Goal: Task Accomplishment & Management: Manage account settings

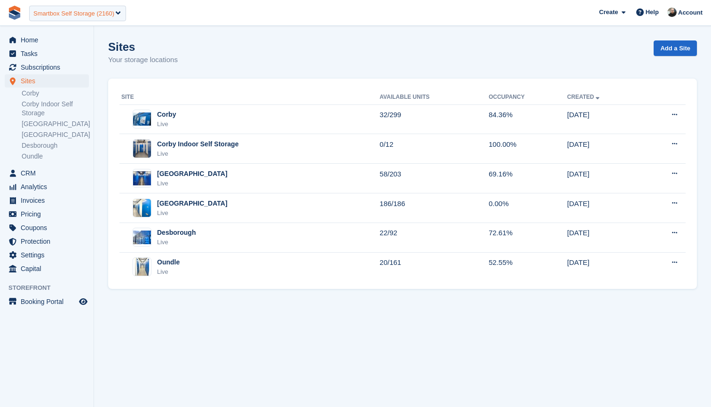
click at [96, 14] on div "Smartbox Self Storage (2160)" at bounding box center [73, 13] width 81 height 9
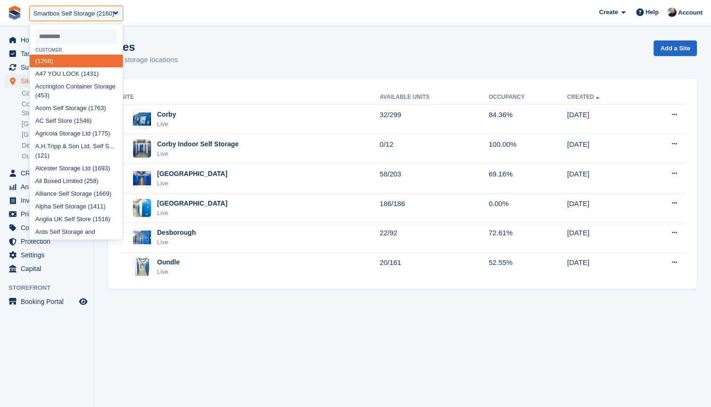
click at [68, 38] on input "select-one" at bounding box center [76, 37] width 82 height 14
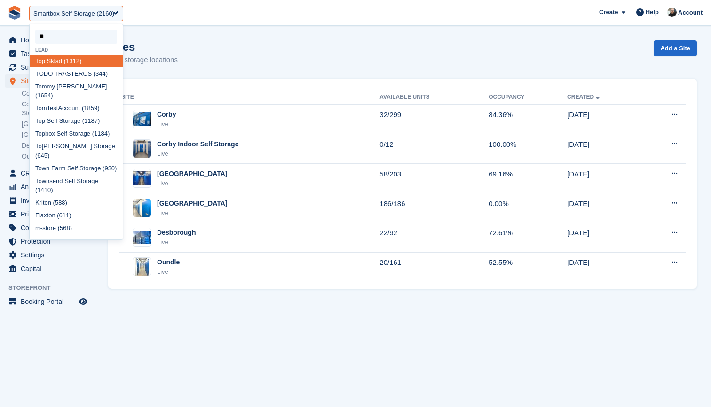
type input "***"
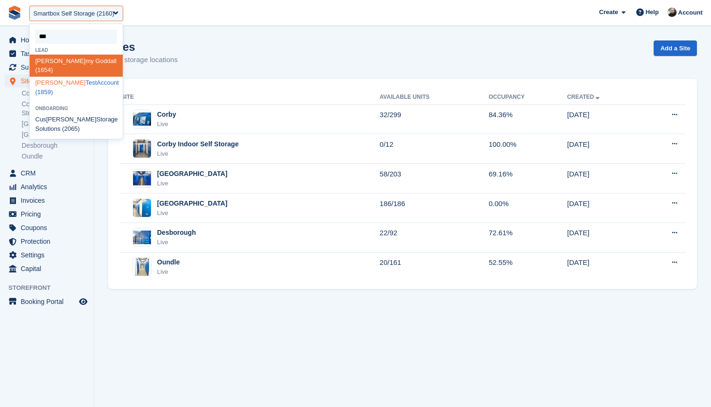
click at [60, 77] on div "Tom TestAccount (1859)" at bounding box center [76, 88] width 93 height 22
select select "****"
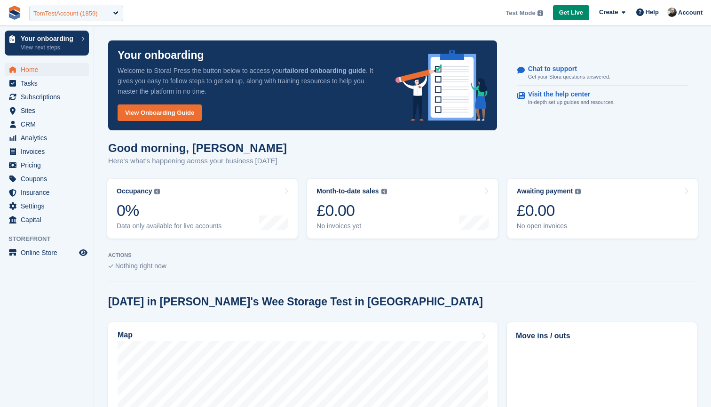
click at [64, 12] on div "TomTestAccount (1859)" at bounding box center [65, 13] width 64 height 9
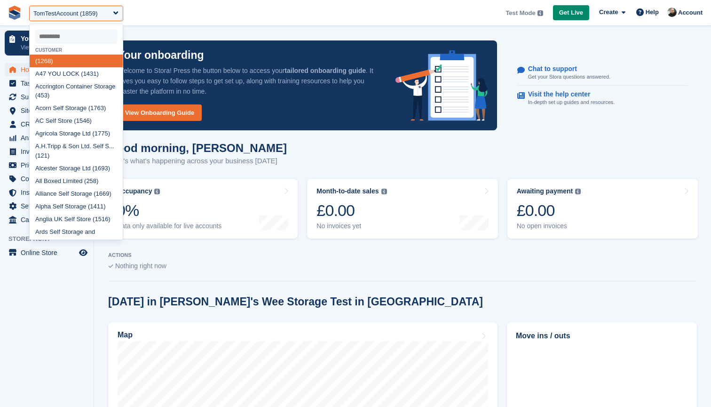
click at [64, 35] on input "select-one" at bounding box center [76, 37] width 82 height 14
click at [67, 38] on input "select-one" at bounding box center [76, 37] width 82 height 14
click at [68, 36] on input "select-one" at bounding box center [76, 37] width 82 height 14
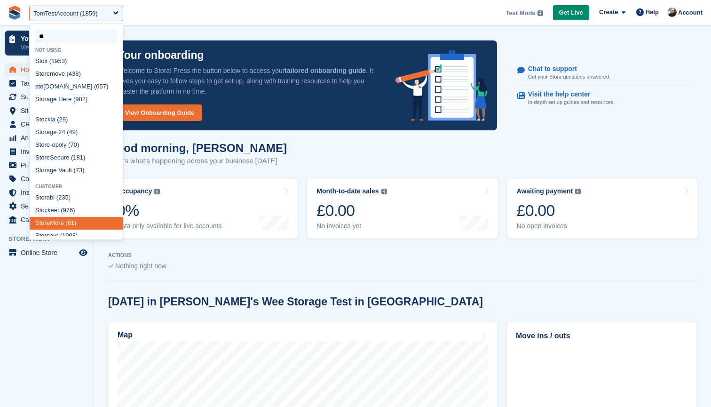
type input "*"
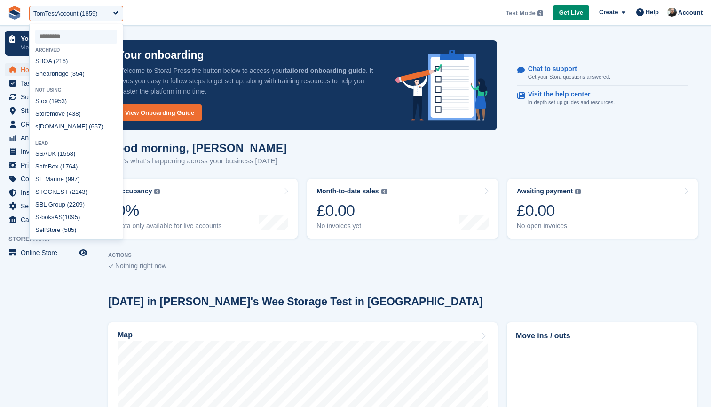
select select
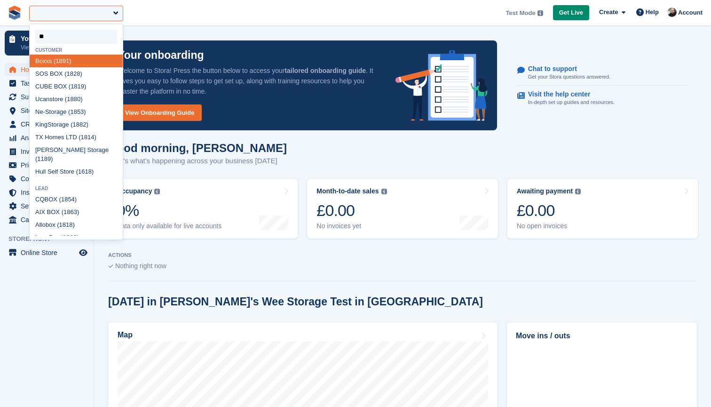
type input "*"
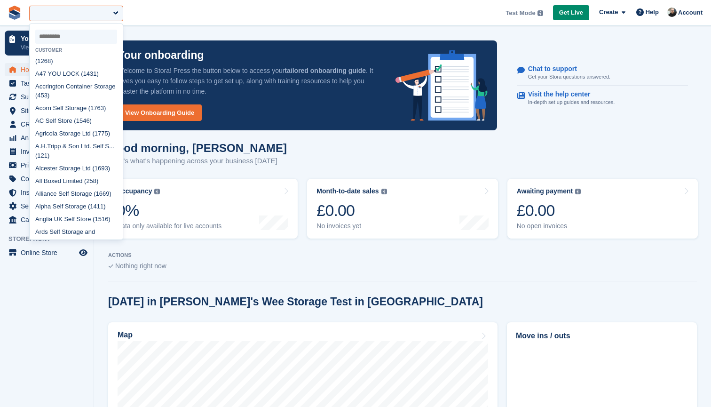
click at [60, 12] on div at bounding box center [76, 14] width 94 height 16
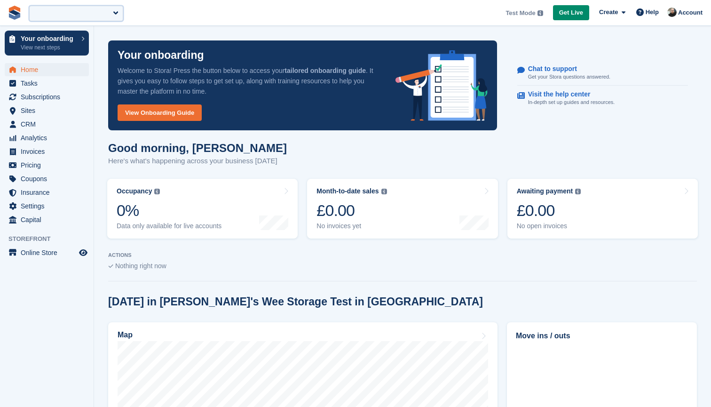
click at [65, 12] on div at bounding box center [76, 14] width 94 height 16
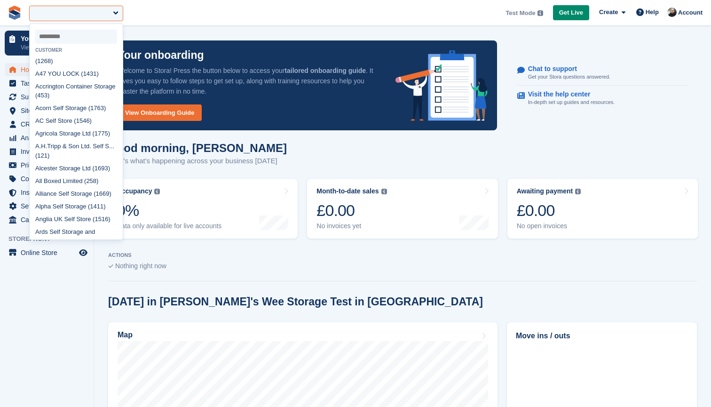
scroll to position [358, 0]
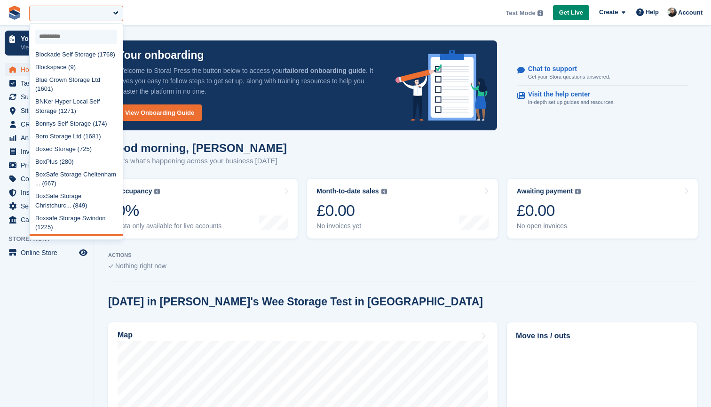
click at [59, 33] on input "select-one" at bounding box center [76, 37] width 82 height 14
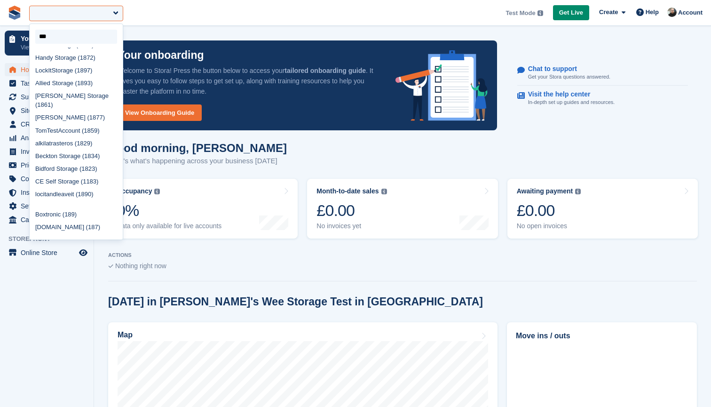
scroll to position [0, 0]
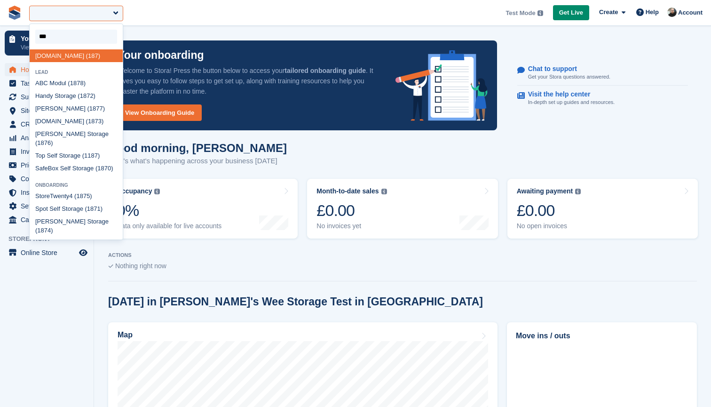
type input "****"
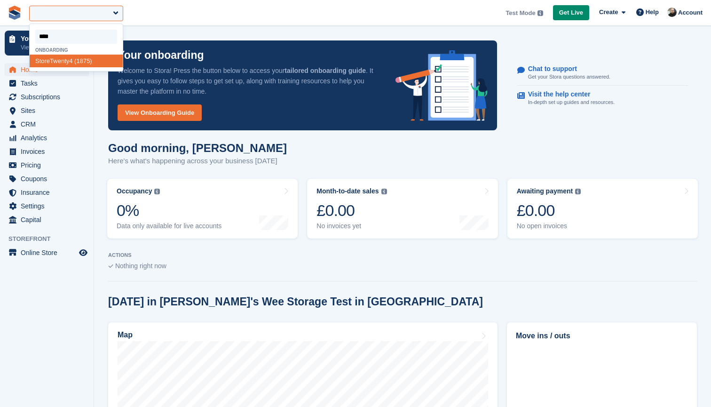
select select "****"
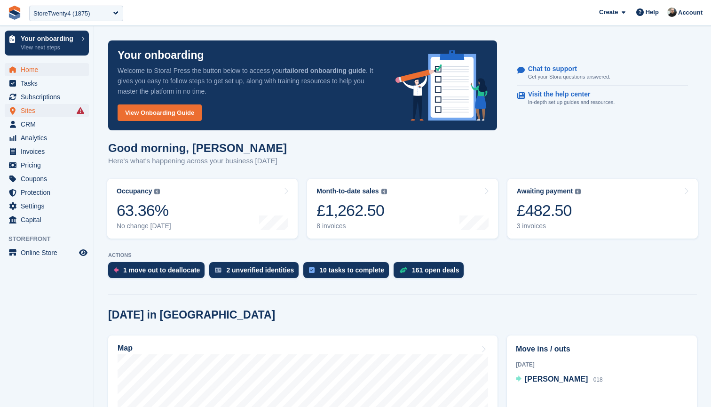
click at [30, 113] on span "Sites" at bounding box center [49, 110] width 56 height 13
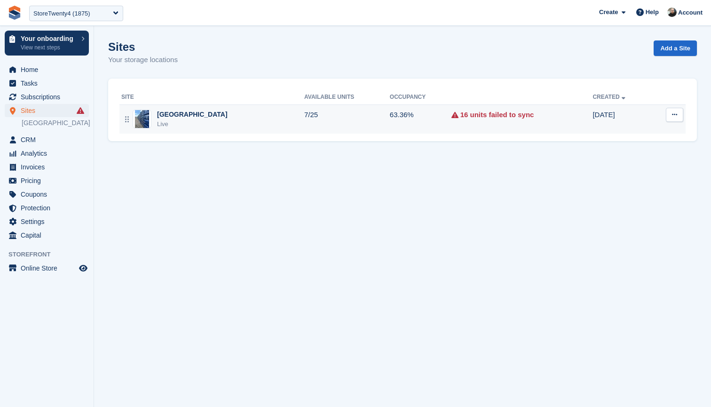
click at [275, 121] on div "Uphall Eco Business Park Live" at bounding box center [212, 119] width 183 height 19
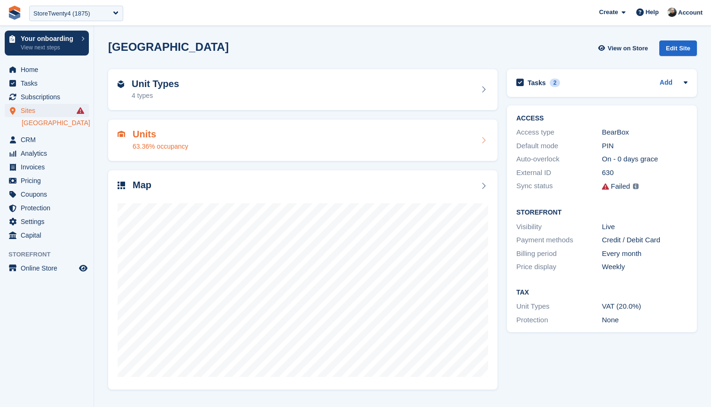
click at [236, 133] on div "Units 63.36% occupancy" at bounding box center [303, 140] width 371 height 23
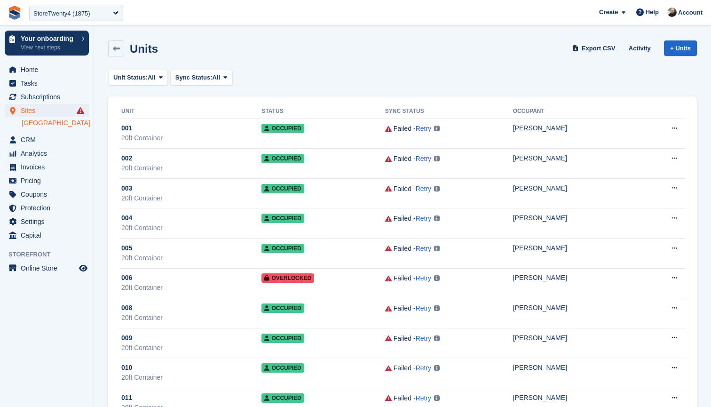
click at [32, 112] on span "Sites" at bounding box center [49, 110] width 56 height 13
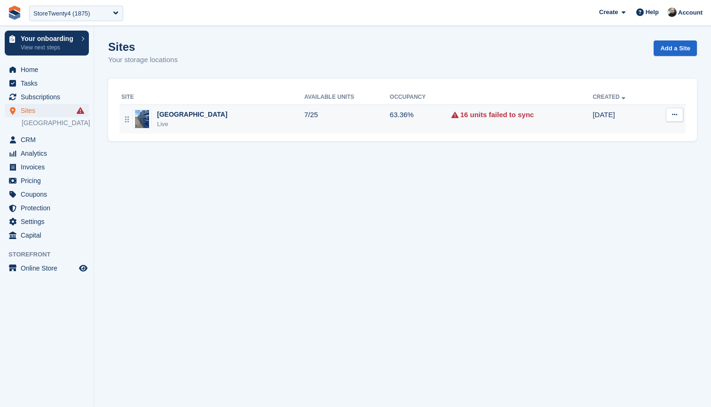
click at [680, 114] on button at bounding box center [674, 115] width 17 height 14
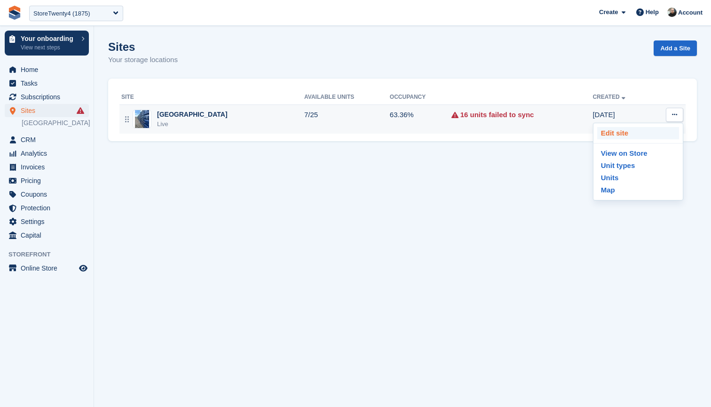
click at [623, 133] on p "Edit site" at bounding box center [639, 133] width 82 height 12
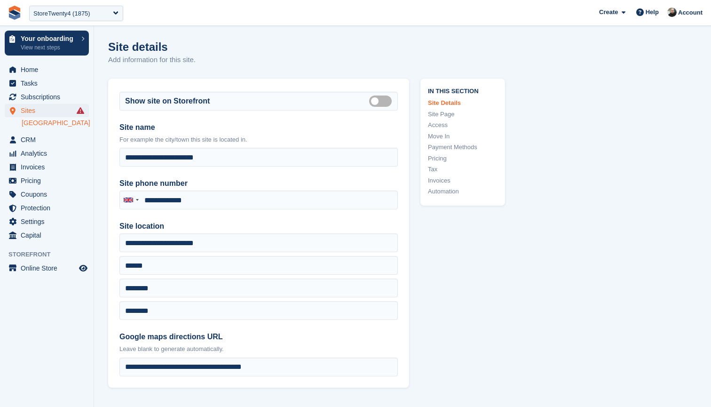
type input "**********"
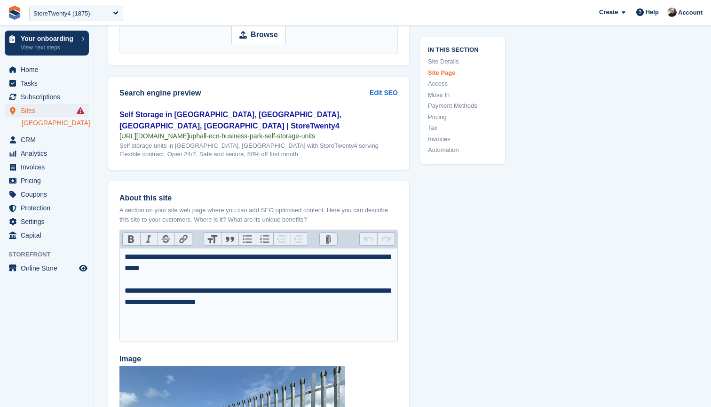
click at [439, 80] on link "Access" at bounding box center [463, 83] width 70 height 9
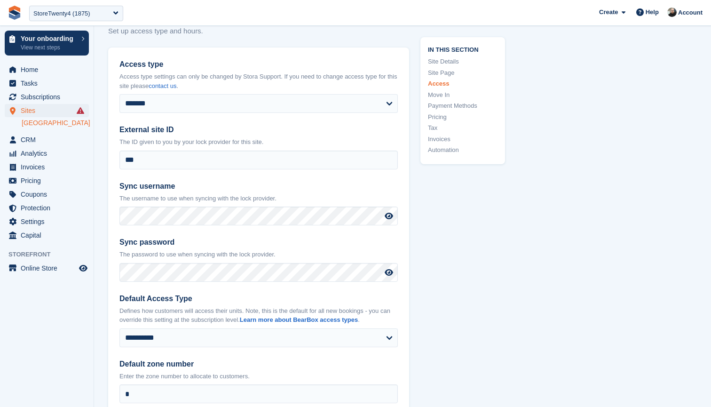
scroll to position [1998, 0]
click at [97, 38] on section "**********" at bounding box center [402, 329] width 617 height 4654
click at [390, 212] on icon at bounding box center [389, 216] width 8 height 8
click at [386, 269] on icon at bounding box center [389, 273] width 8 height 8
click at [100, 28] on section "**********" at bounding box center [402, 329] width 617 height 4654
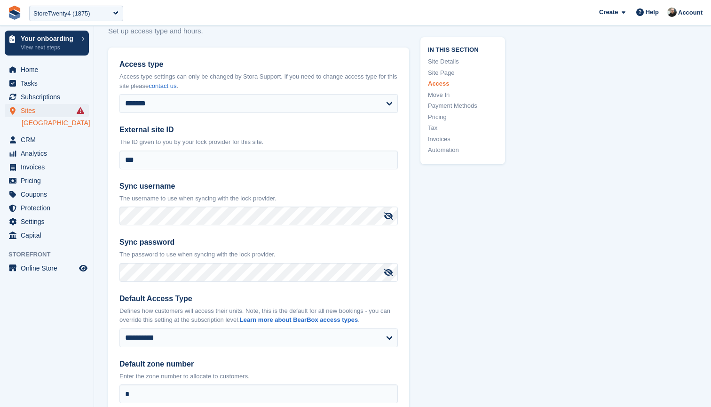
click at [39, 128] on link "[GEOGRAPHIC_DATA]" at bounding box center [55, 123] width 67 height 9
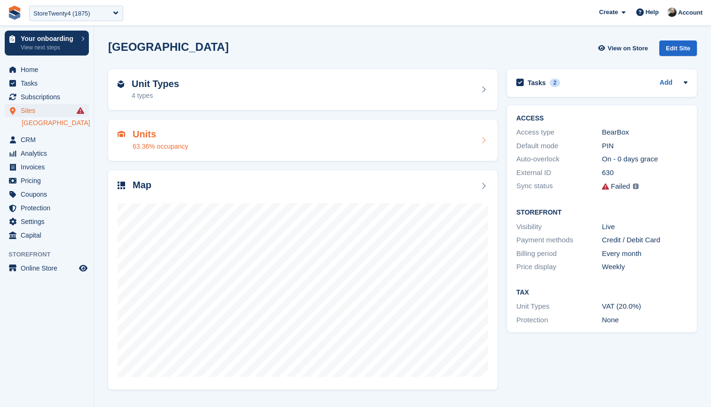
click at [232, 141] on div "Units 63.36% occupancy" at bounding box center [303, 140] width 371 height 23
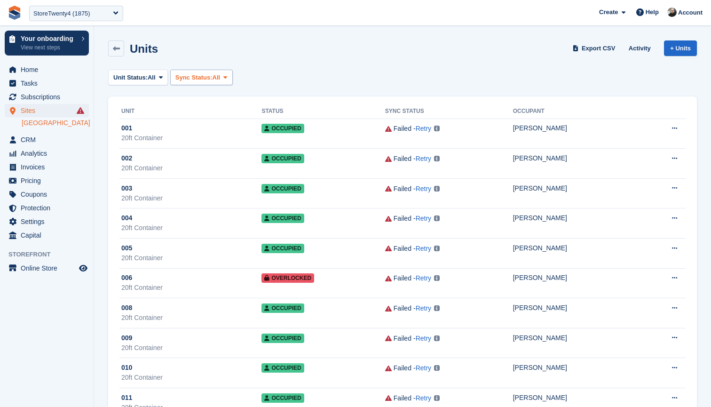
click at [202, 74] on span "Sync Status:" at bounding box center [193, 77] width 37 height 9
click at [206, 132] on link "Failed" at bounding box center [216, 133] width 82 height 17
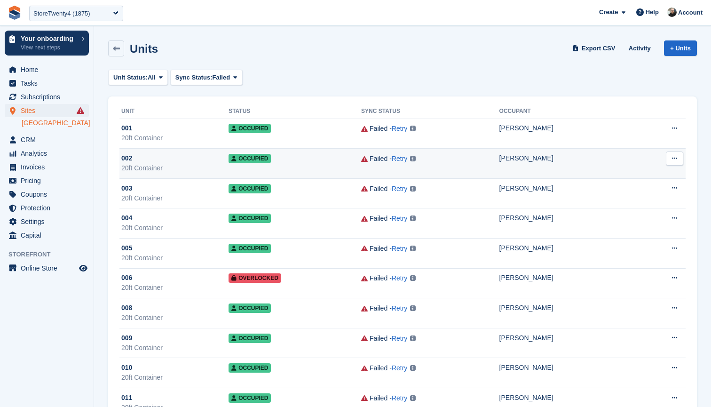
click at [436, 162] on div "Failed - Retry Invalid zone information. Please make sure the zone is entered c…" at bounding box center [430, 158] width 138 height 11
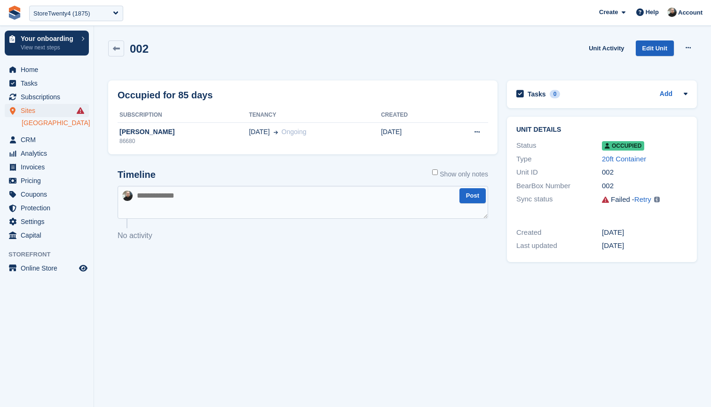
click at [656, 46] on link "Edit Unit" at bounding box center [655, 48] width 38 height 16
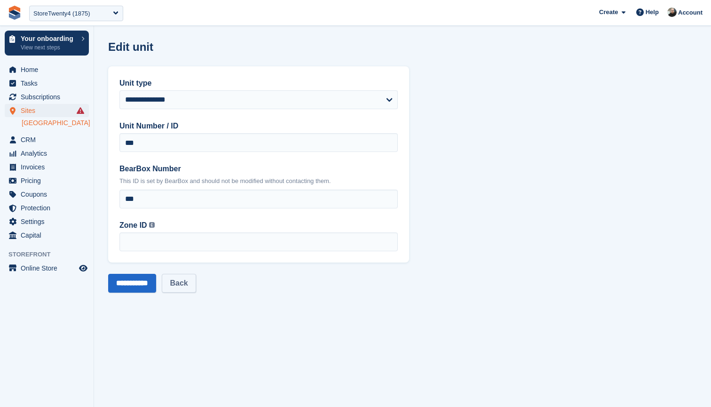
click at [186, 279] on link "Back" at bounding box center [179, 283] width 34 height 19
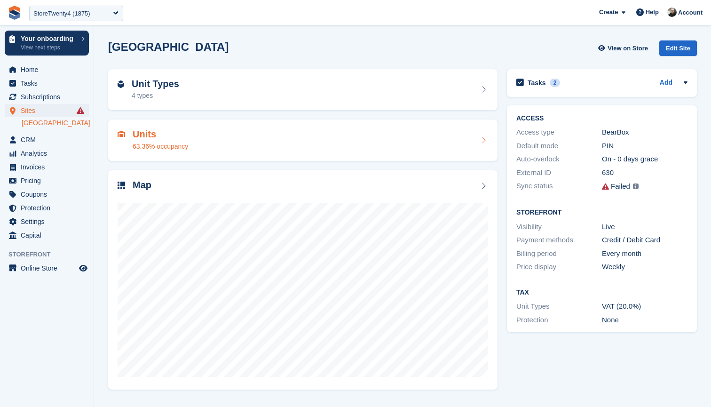
click at [175, 138] on h2 "Units" at bounding box center [161, 134] width 56 height 11
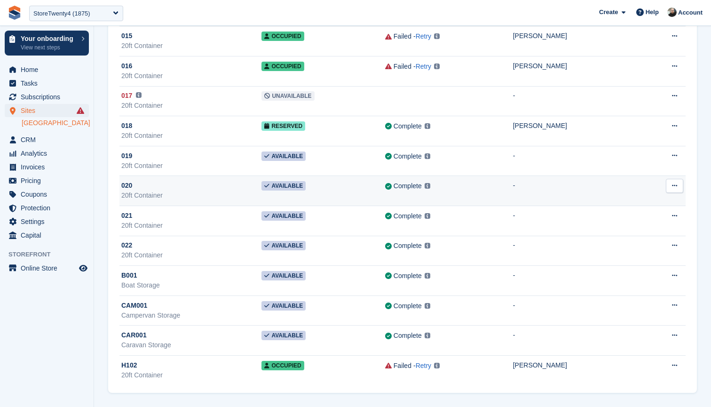
scroll to position [481, 0]
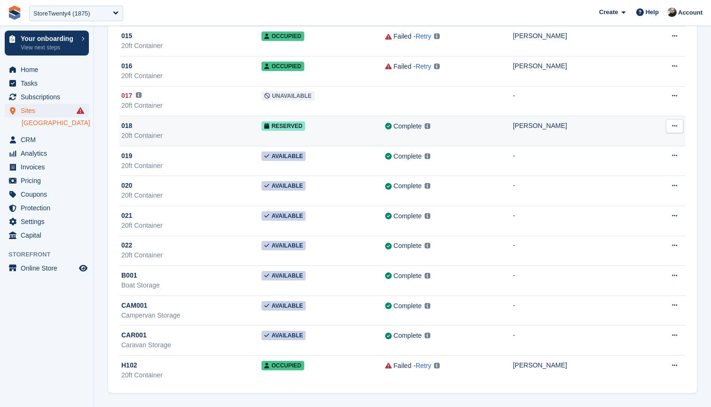
click at [476, 133] on td "Complete Last synced at 19 Aug, 11:26 AM Learn more →" at bounding box center [449, 131] width 128 height 30
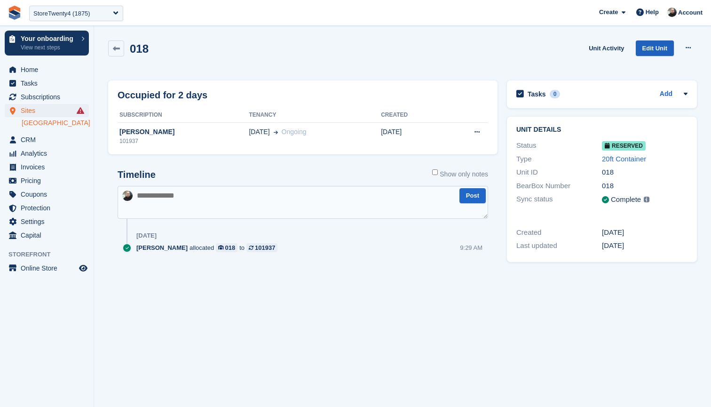
click at [652, 48] on link "Edit Unit" at bounding box center [655, 48] width 38 height 16
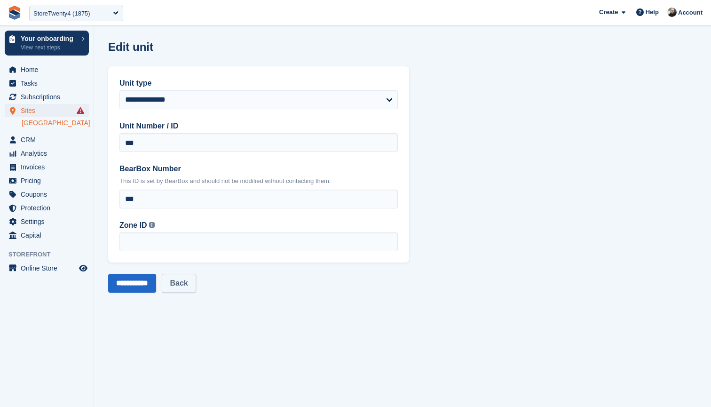
click at [188, 285] on link "Back" at bounding box center [179, 283] width 34 height 19
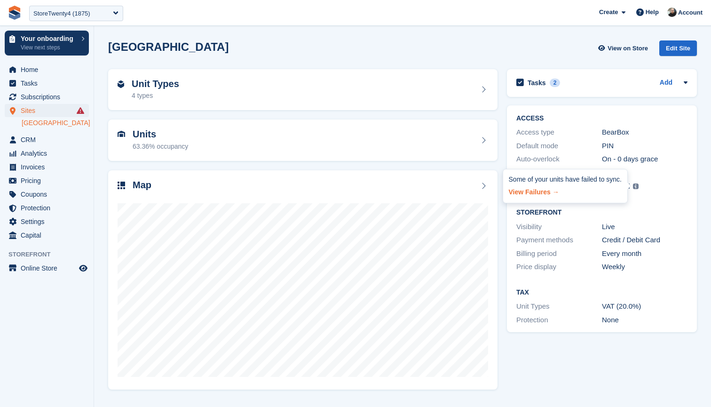
click at [536, 191] on link "View Failures →" at bounding box center [565, 190] width 113 height 13
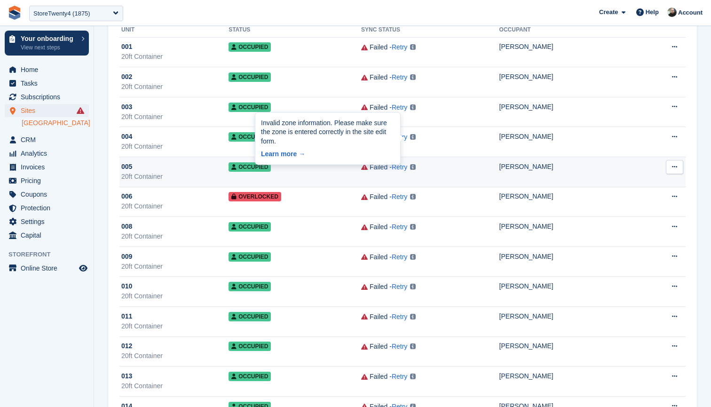
scroll to position [88, 0]
